Goal: Task Accomplishment & Management: Use online tool/utility

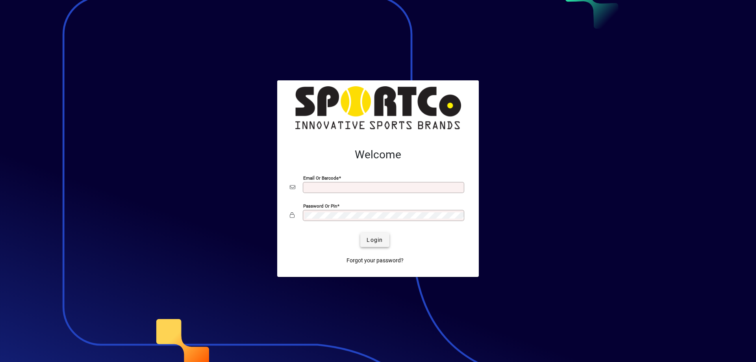
type input "**********"
click at [364, 236] on span "submit" at bounding box center [374, 239] width 29 height 19
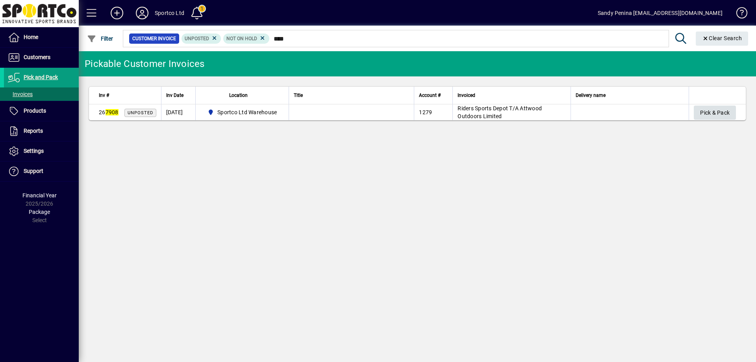
type input "****"
click at [708, 114] on span "Pick & Pack" at bounding box center [715, 112] width 30 height 13
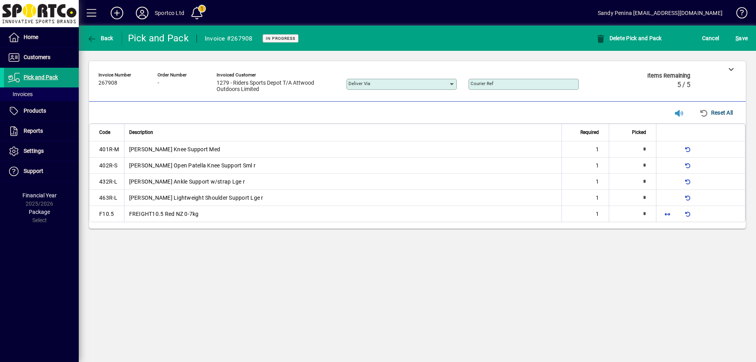
type input "*"
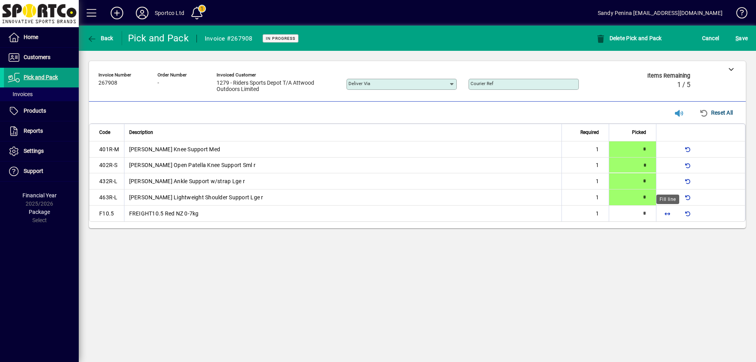
click at [668, 217] on span "button" at bounding box center [667, 213] width 19 height 19
type input "*"
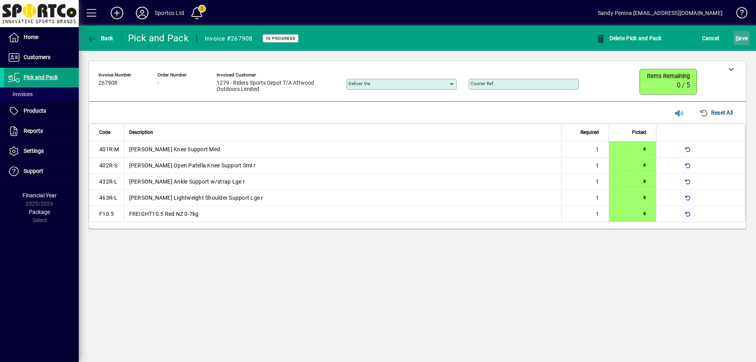
click at [746, 44] on span "submit" at bounding box center [741, 38] width 16 height 19
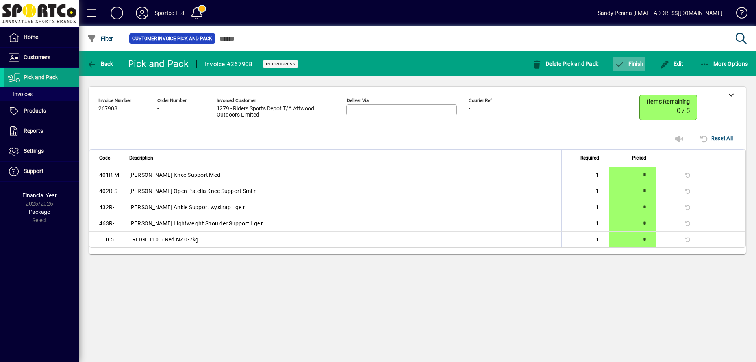
click at [628, 65] on span "Finish" at bounding box center [628, 64] width 29 height 6
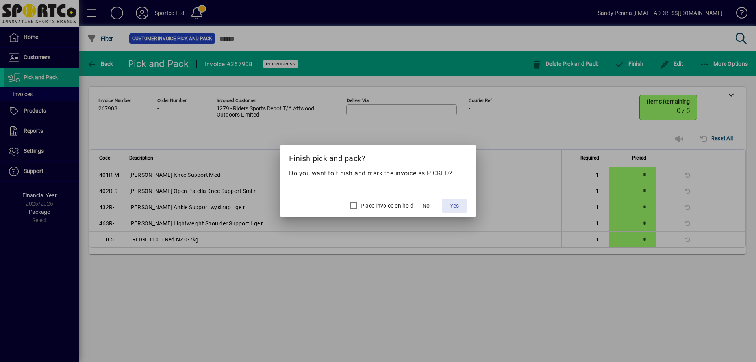
click at [449, 197] on span at bounding box center [453, 205] width 25 height 19
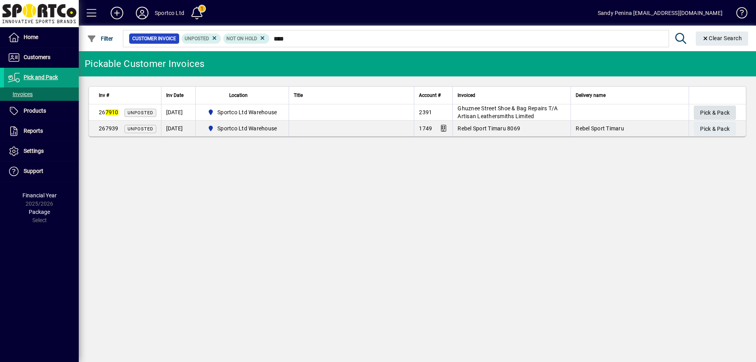
type input "****"
click at [734, 107] on span "button" at bounding box center [714, 112] width 42 height 19
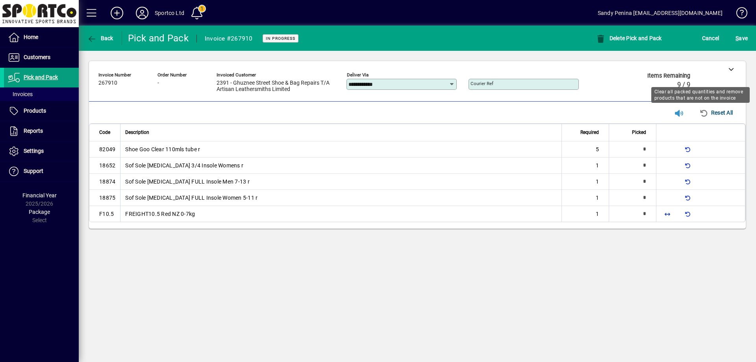
type input "*"
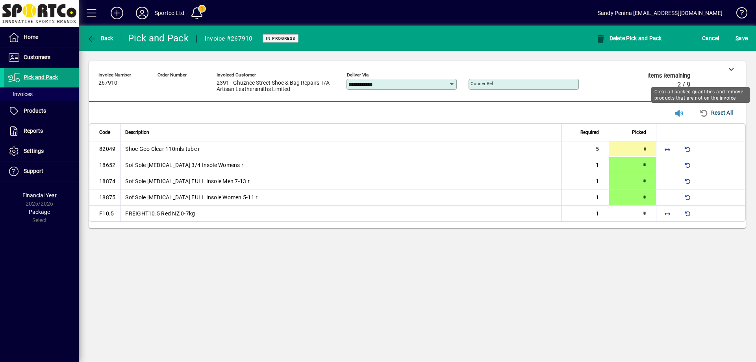
type input "*"
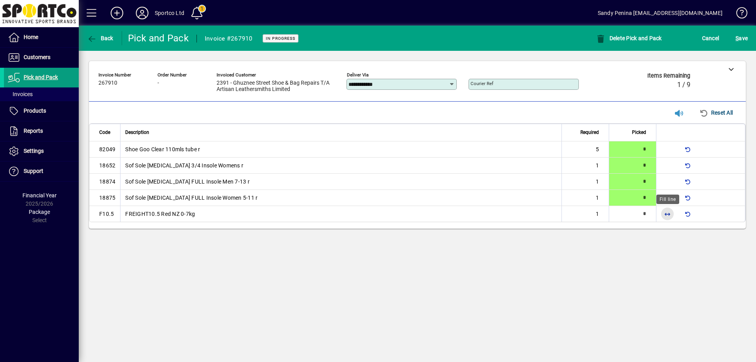
click at [661, 213] on span "button" at bounding box center [667, 213] width 19 height 19
type input "*"
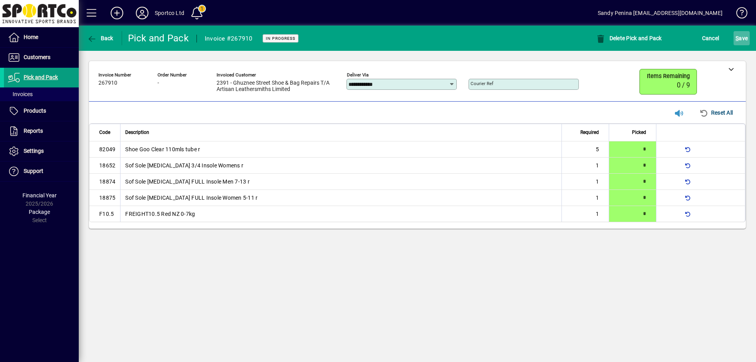
click at [744, 45] on span "submit" at bounding box center [741, 38] width 16 height 19
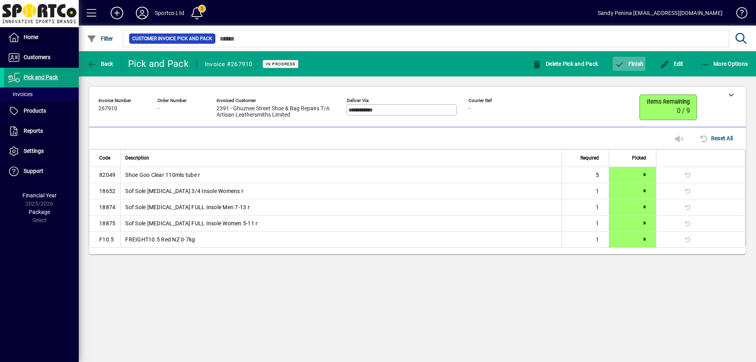
click at [636, 59] on span "button" at bounding box center [628, 63] width 33 height 19
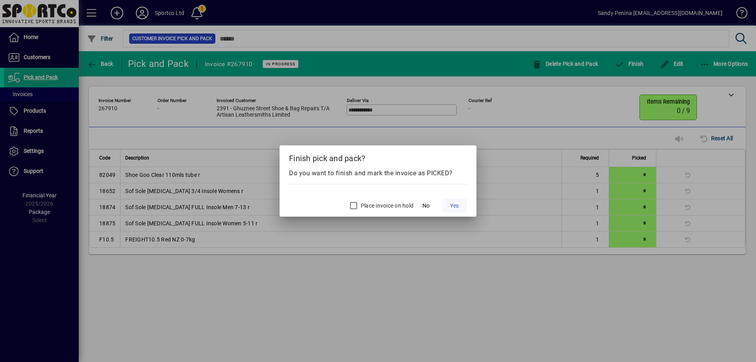
click at [457, 205] on span "Yes" at bounding box center [454, 205] width 9 height 8
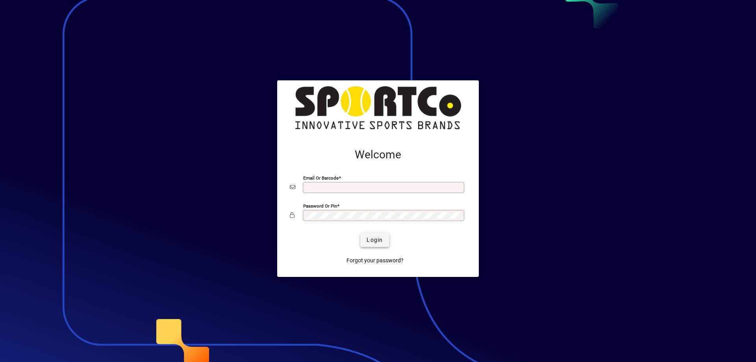
type input "**********"
click at [382, 241] on span "Login" at bounding box center [374, 240] width 16 height 8
